Goal: Task Accomplishment & Management: Use online tool/utility

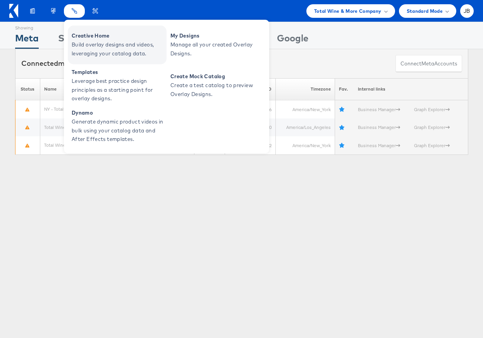
click at [86, 43] on span "Build overlay designs and videos, leveraging your catalog data." at bounding box center [118, 49] width 93 height 18
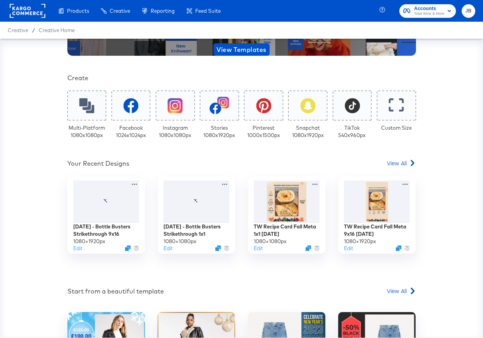
scroll to position [117, 0]
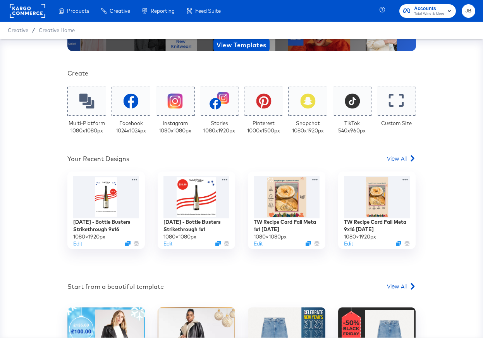
click at [399, 151] on div "Your Custom Templates Beautiful Templates Curated Just for You! View Templates …" at bounding box center [241, 180] width 349 height 495
click at [400, 158] on span "View All" at bounding box center [397, 159] width 20 height 8
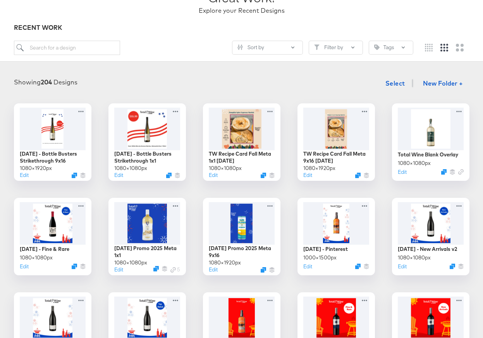
scroll to position [70, 0]
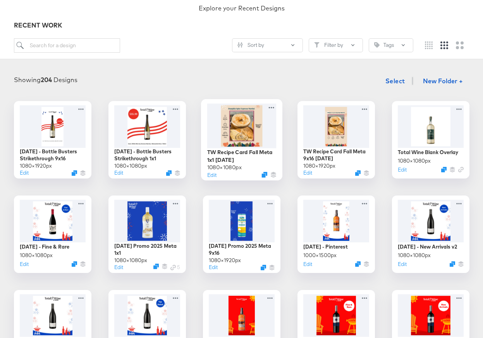
click at [239, 131] on div at bounding box center [241, 125] width 69 height 45
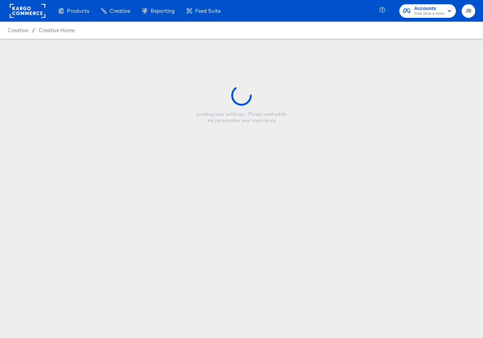
type input "TW Recipe Card Fall Meta 1x1 [DATE]"
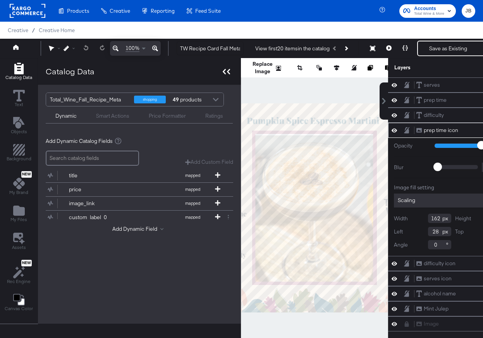
click at [227, 72] on icon at bounding box center [228, 71] width 3 height 5
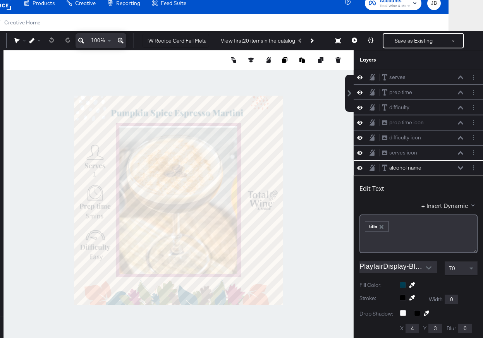
scroll to position [91, 0]
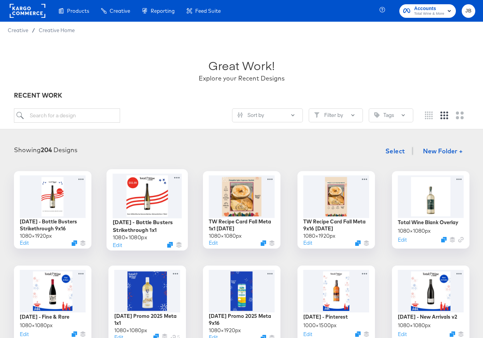
click at [161, 195] on div at bounding box center [146, 196] width 69 height 45
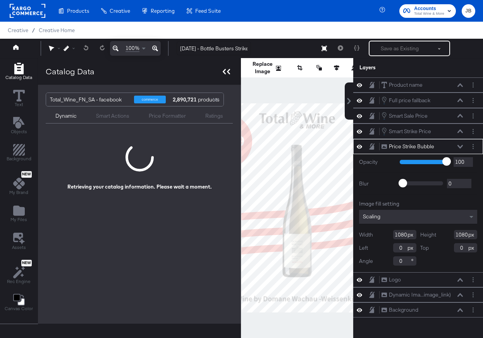
click at [226, 76] on div at bounding box center [227, 71] width 14 height 11
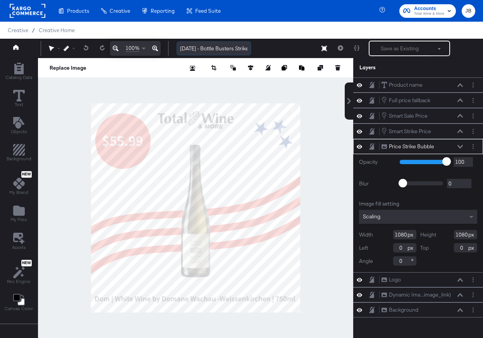
click at [214, 43] on input "Labor Day - Bottle Busters Strikethrough 1x1" at bounding box center [214, 48] width 74 height 14
click at [457, 86] on div "Product name Product name" at bounding box center [422, 85] width 82 height 8
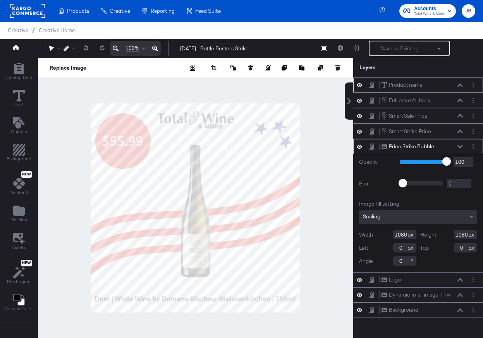
click at [463, 85] on div "Product name Product name" at bounding box center [424, 85] width 86 height 8
click at [460, 86] on icon at bounding box center [460, 85] width 5 height 4
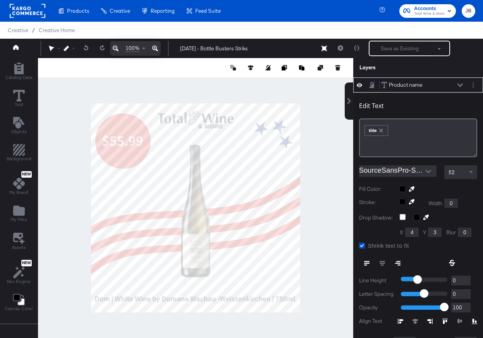
scroll to position [8, 0]
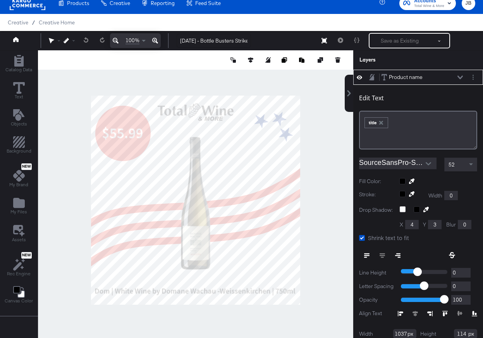
click at [67, 80] on div at bounding box center [195, 200] width 315 height 300
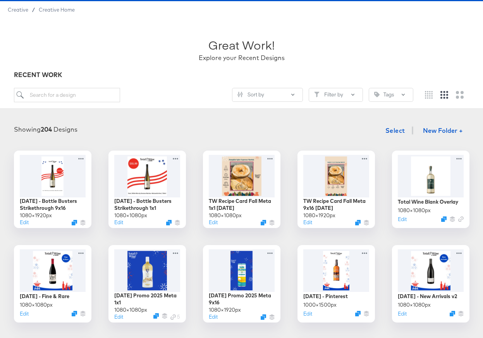
scroll to position [25, 0]
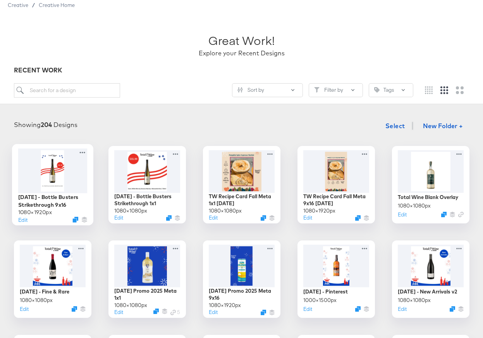
click at [65, 177] on div at bounding box center [52, 170] width 69 height 45
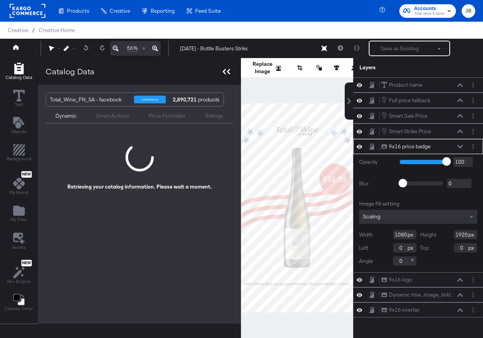
click at [227, 71] on icon at bounding box center [228, 71] width 3 height 5
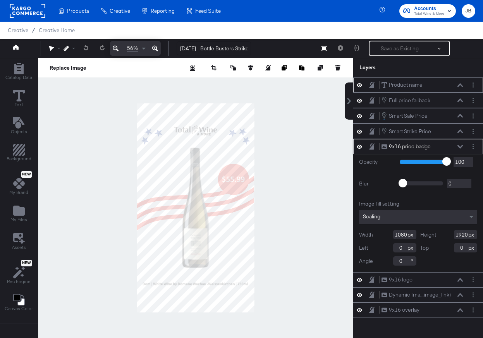
click at [461, 83] on icon at bounding box center [460, 85] width 5 height 4
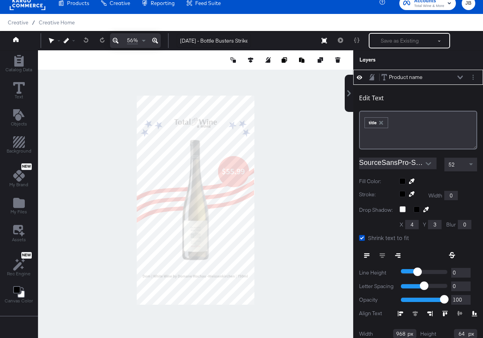
click at [458, 77] on icon at bounding box center [460, 77] width 5 height 3
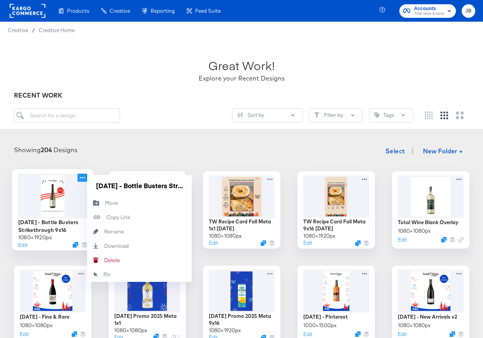
click at [81, 179] on icon at bounding box center [82, 178] width 10 height 8
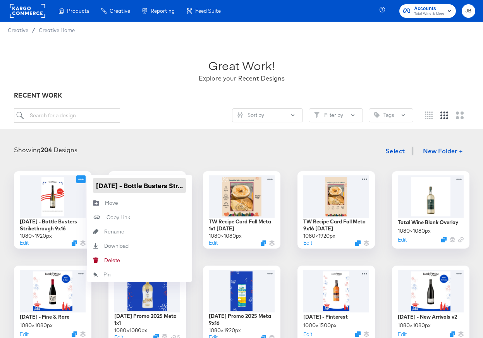
click at [114, 181] on input "Labor Day - Bottle Busters Strikethrough 9x16" at bounding box center [139, 185] width 93 height 15
click at [256, 148] on div "Showing 204 Designs Select New Folder +" at bounding box center [242, 151] width 468 height 16
